Goal: Task Accomplishment & Management: Manage account settings

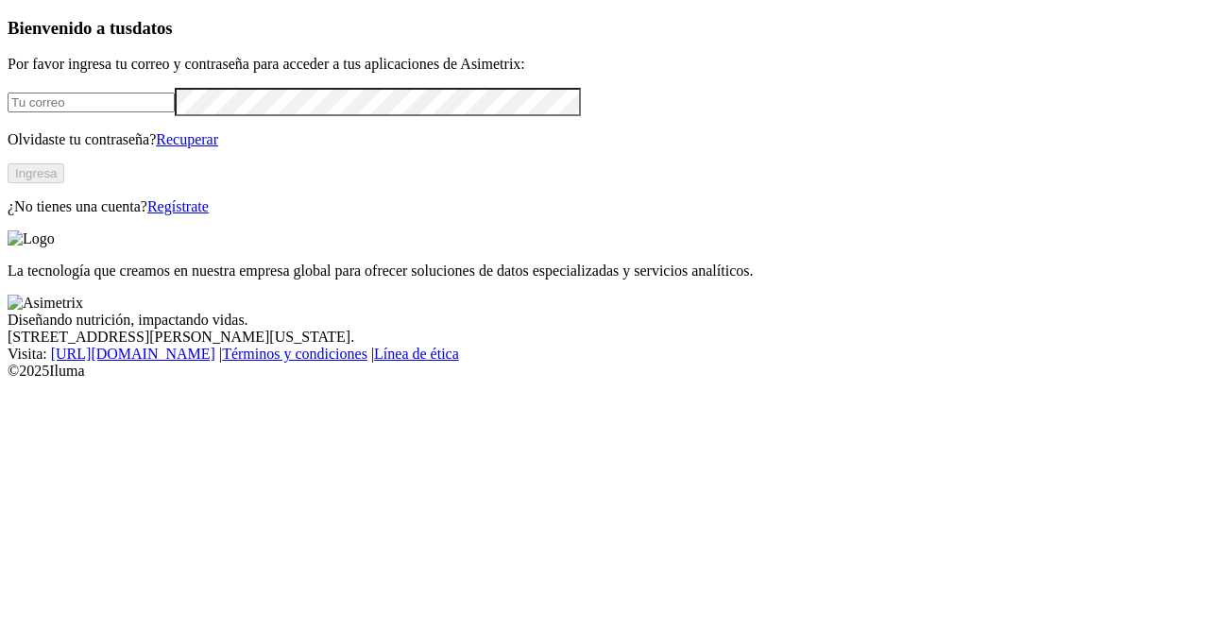
click at [175, 112] on input "email" at bounding box center [91, 103] width 167 height 20
type input "[PERSON_NAME][EMAIL_ADDRESS][PERSON_NAME][DOMAIN_NAME]"
click input "submit" at bounding box center [0, 0] width 0 height 0
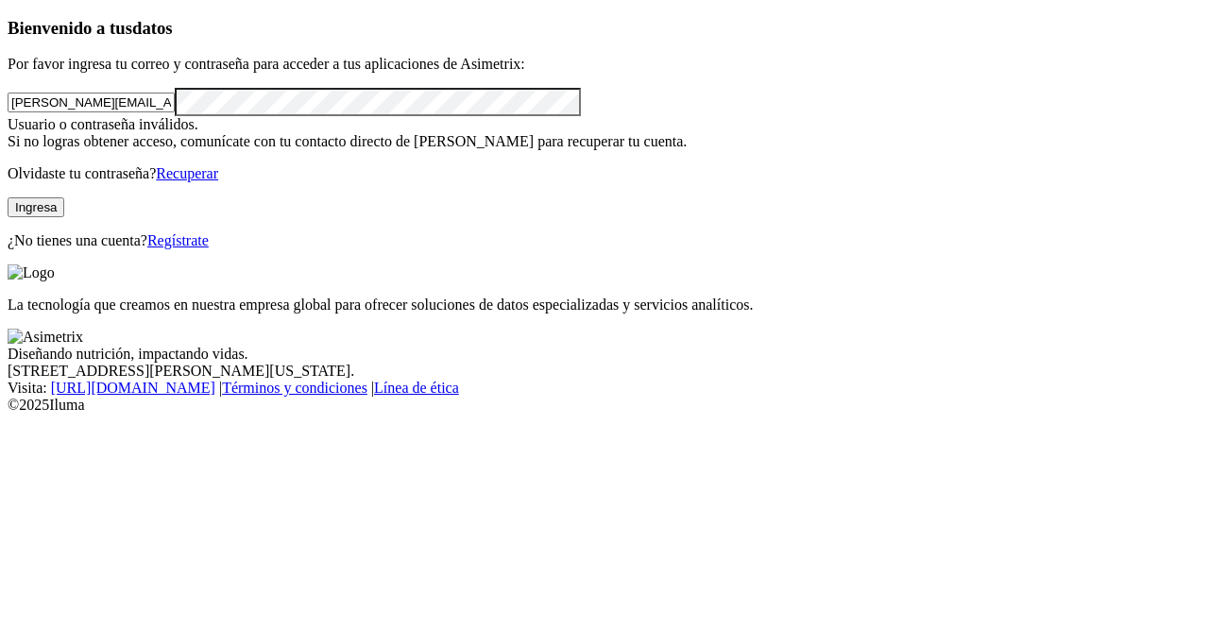
click input "submit" at bounding box center [0, 0] width 0 height 0
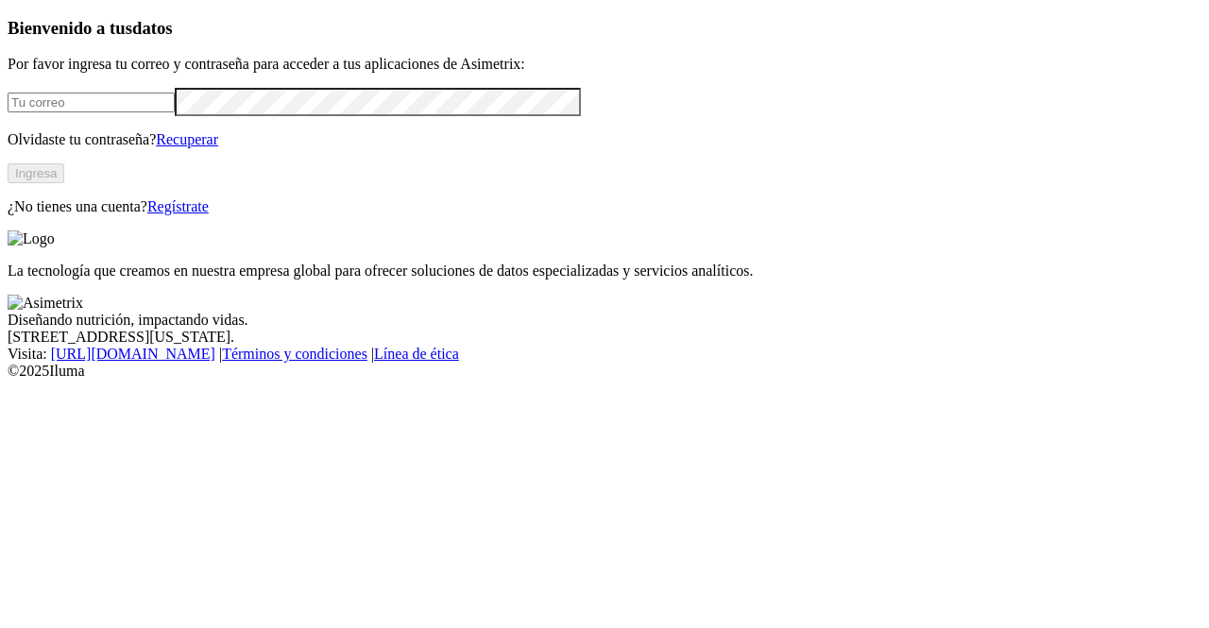
click at [48, 112] on input "email" at bounding box center [91, 103] width 167 height 20
type input "[PERSON_NAME][EMAIL_ADDRESS][PERSON_NAME][DOMAIN_NAME]"
click input "submit" at bounding box center [0, 0] width 0 height 0
